Goal: Check status

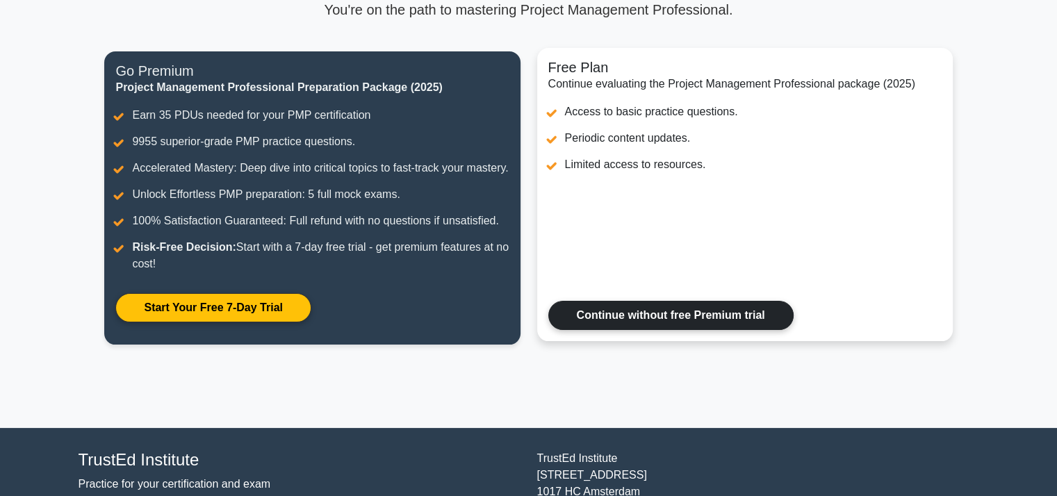
click at [621, 330] on link "Continue without free Premium trial" at bounding box center [670, 315] width 245 height 29
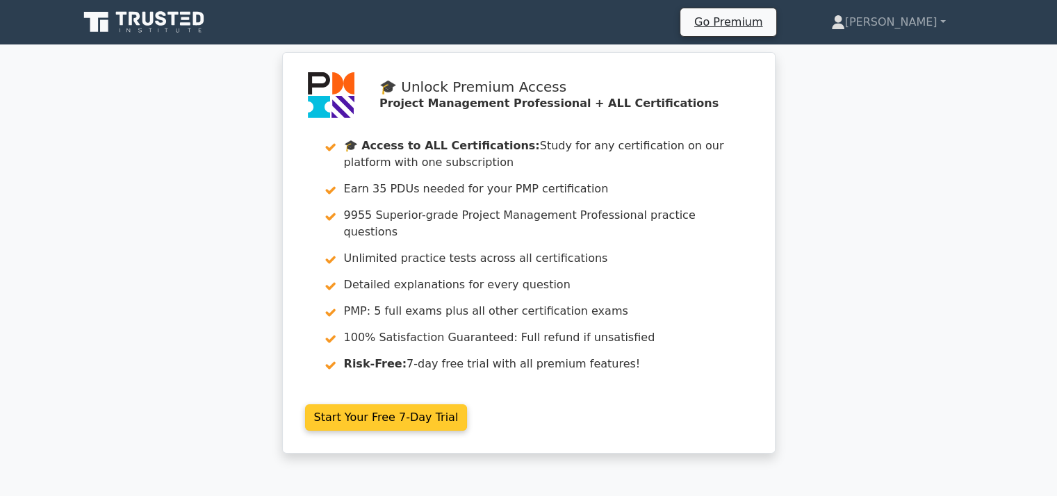
click at [357, 407] on link "Start Your Free 7-Day Trial" at bounding box center [386, 418] width 163 height 26
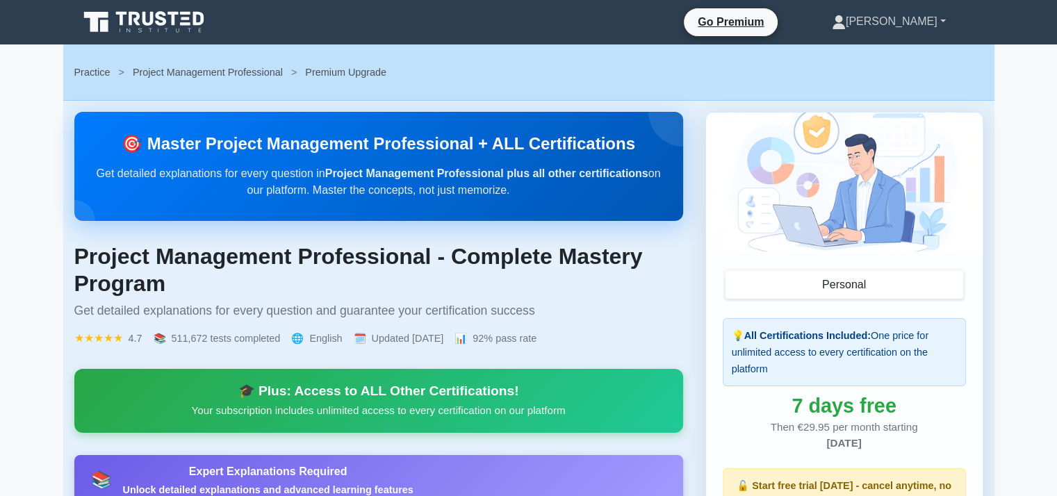
click at [930, 27] on link "[PERSON_NAME]" at bounding box center [889, 22] width 181 height 28
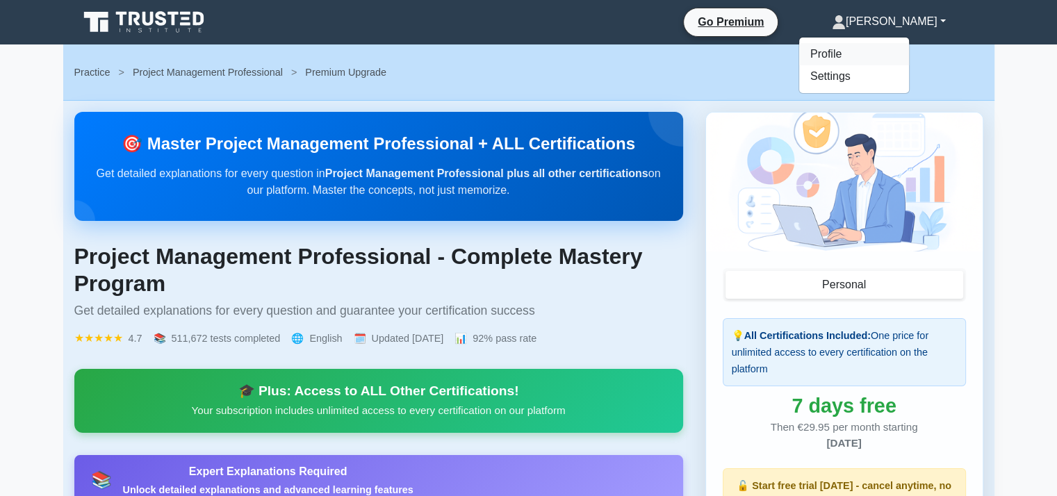
click at [888, 55] on link "Profile" at bounding box center [854, 54] width 110 height 22
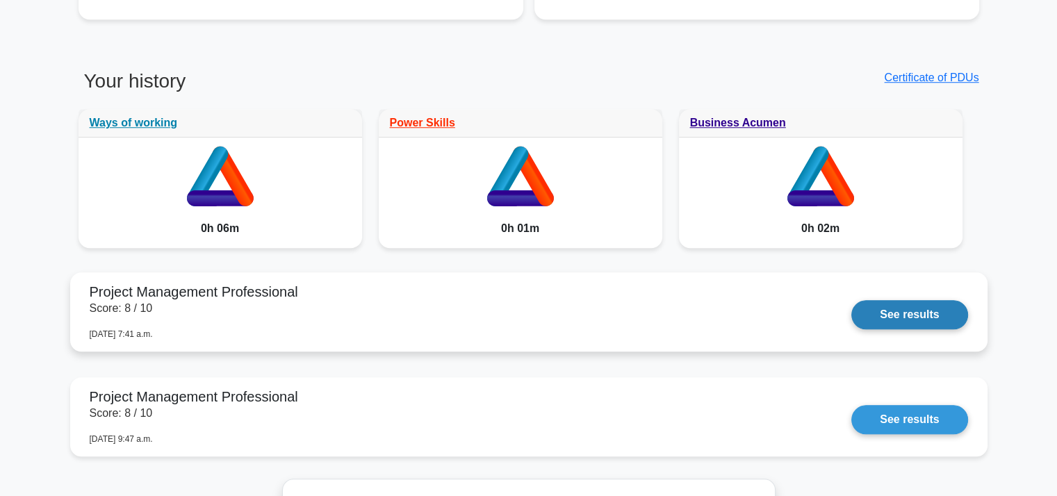
scroll to position [1251, 0]
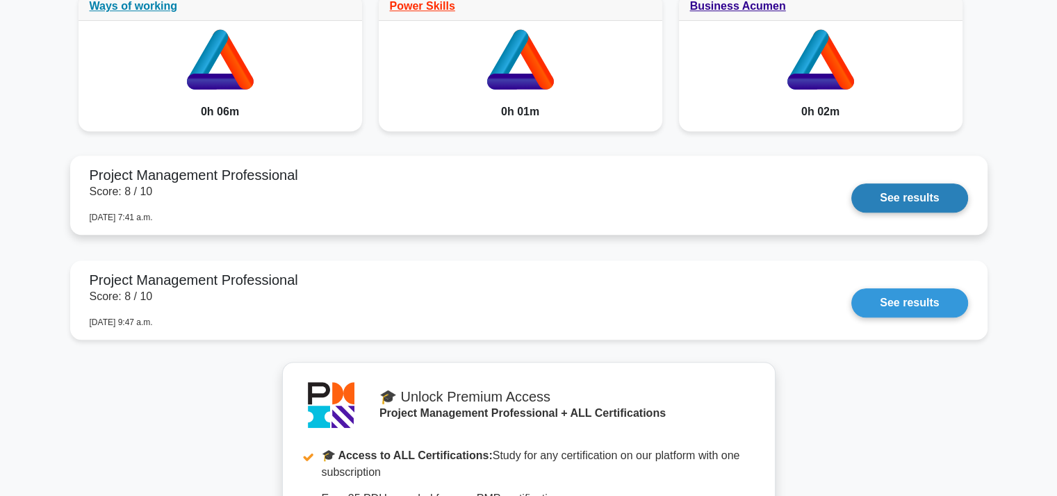
click at [911, 198] on link "See results" at bounding box center [910, 198] width 116 height 29
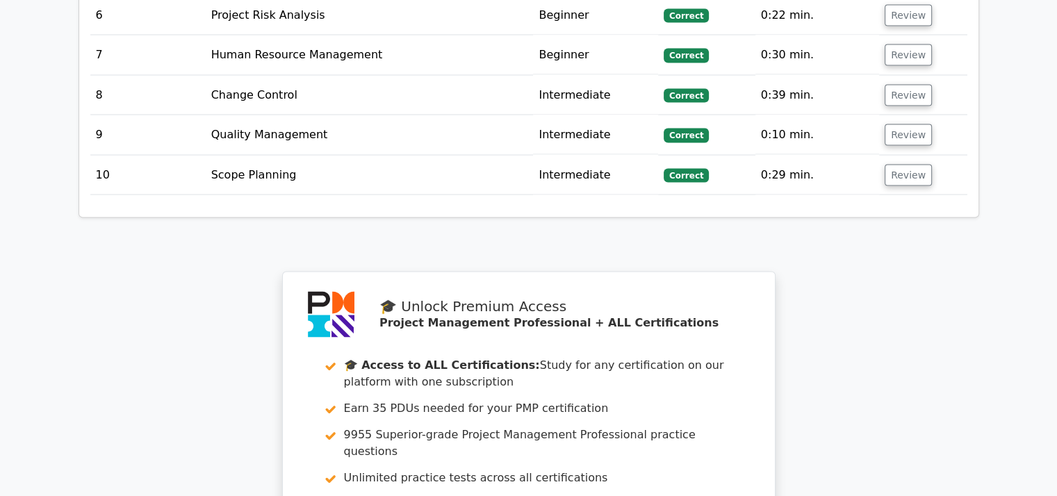
scroll to position [2289, 0]
